Goal: Task Accomplishment & Management: Manage account settings

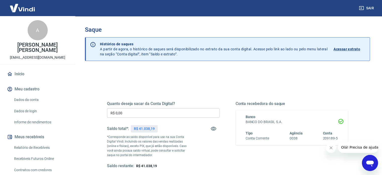
click at [131, 113] on input "R$ 0,00" at bounding box center [163, 112] width 113 height 9
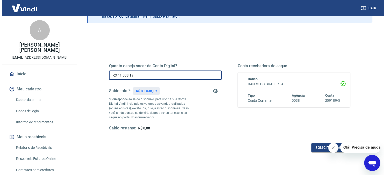
scroll to position [73, 0]
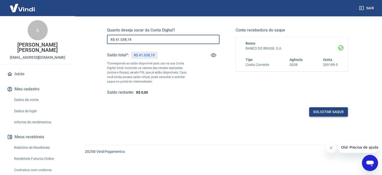
type input "R$ 41.038,19"
click at [320, 111] on button "Solicitar saque" at bounding box center [328, 111] width 39 height 9
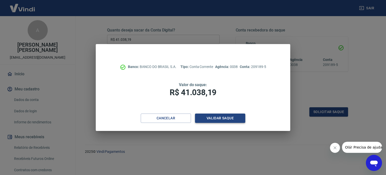
click at [217, 116] on button "Validar saque" at bounding box center [220, 117] width 50 height 9
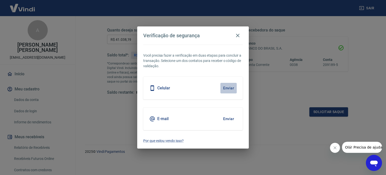
click at [226, 85] on button "Enviar" at bounding box center [228, 88] width 16 height 11
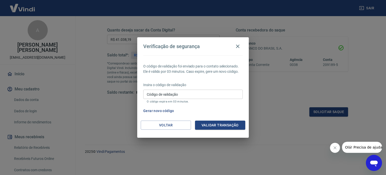
click at [147, 95] on input "Código de validação" at bounding box center [192, 93] width 99 height 9
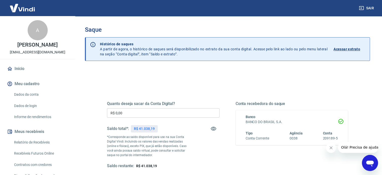
click at [124, 111] on input "R$ 0,00" at bounding box center [163, 112] width 113 height 9
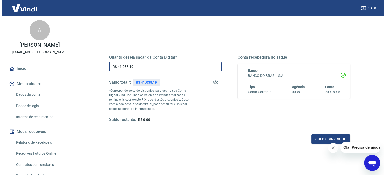
scroll to position [50, 0]
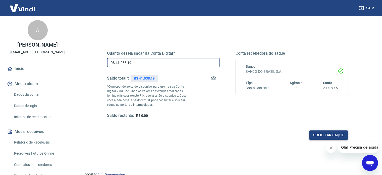
type input "R$ 41.038,19"
click at [323, 133] on button "Solicitar saque" at bounding box center [328, 134] width 39 height 9
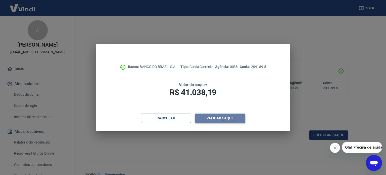
click at [226, 118] on button "Validar saque" at bounding box center [220, 117] width 50 height 9
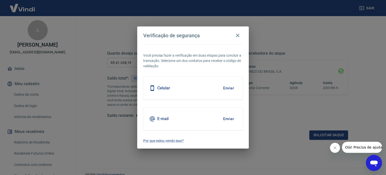
click at [228, 87] on button "Enviar" at bounding box center [228, 88] width 16 height 11
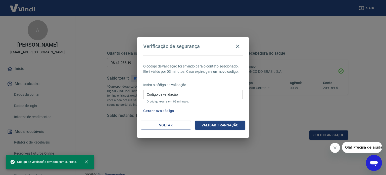
click at [150, 94] on input "Código de validação" at bounding box center [192, 93] width 99 height 9
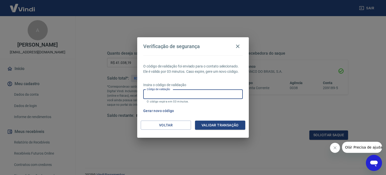
click at [148, 92] on input "Código de validação" at bounding box center [192, 93] width 99 height 9
drag, startPoint x: 159, startPoint y: 93, endPoint x: 103, endPoint y: 92, distance: 56.3
click at [103, 92] on div "Verificação de segurança O código de validação foi enviado para o contato selec…" at bounding box center [193, 87] width 386 height 175
click at [168, 93] on input "Código de validação" at bounding box center [192, 93] width 99 height 9
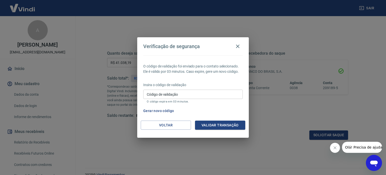
click at [225, 111] on div "Gerar novo código" at bounding box center [191, 110] width 101 height 9
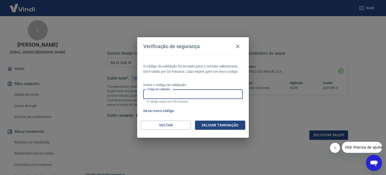
click at [150, 92] on input "Código de validação" at bounding box center [192, 93] width 99 height 9
click at [152, 93] on input "Código de validação" at bounding box center [192, 93] width 99 height 9
click at [239, 108] on div "Gerar novo código" at bounding box center [191, 110] width 101 height 9
click at [157, 93] on input "Código de validação" at bounding box center [192, 93] width 99 height 9
type input "589421"
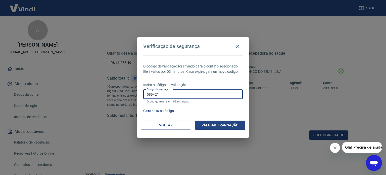
click at [206, 123] on button "Validar transação" at bounding box center [220, 124] width 50 height 9
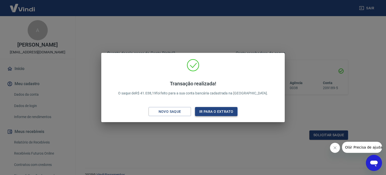
click at [227, 110] on button "Ir para o extrato" at bounding box center [216, 111] width 42 height 9
